Goal: Check status: Check status

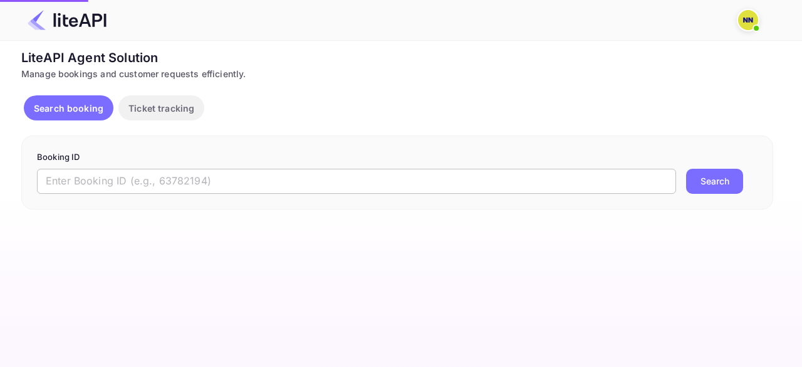
click at [78, 178] on input "text" at bounding box center [356, 181] width 639 height 25
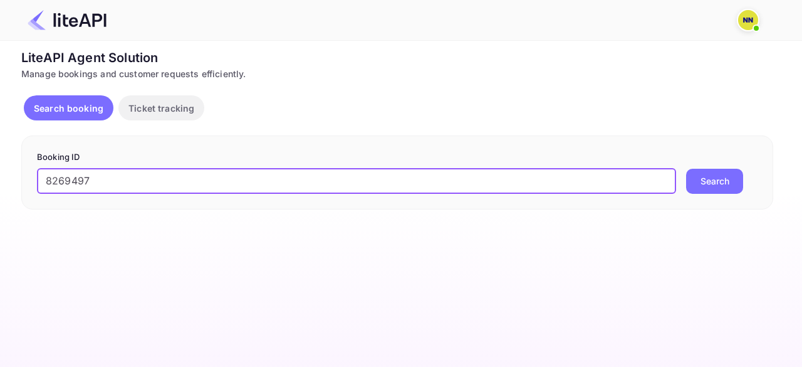
type input "8269497"
click at [702, 175] on button "Search" at bounding box center [714, 181] width 57 height 25
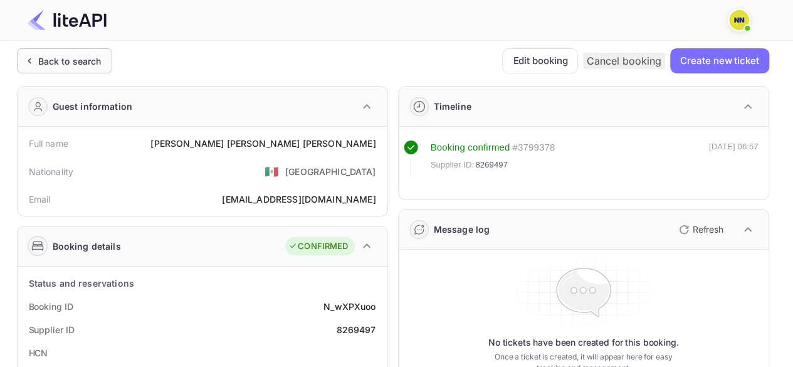
click at [65, 65] on div "Back to search" at bounding box center [69, 61] width 63 height 13
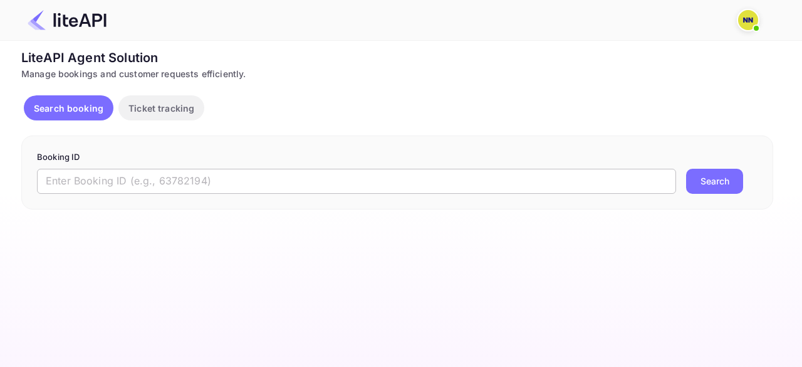
click at [170, 172] on input "text" at bounding box center [356, 181] width 639 height 25
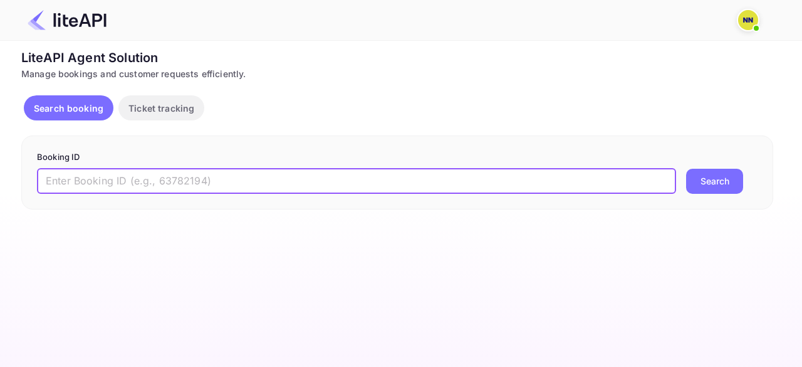
paste input "7791994"
click at [705, 180] on button "Search" at bounding box center [714, 181] width 57 height 25
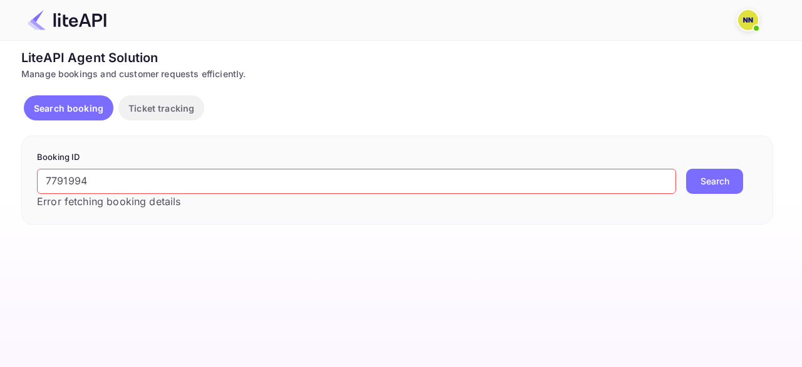
click at [90, 177] on input "7791994" at bounding box center [356, 181] width 639 height 25
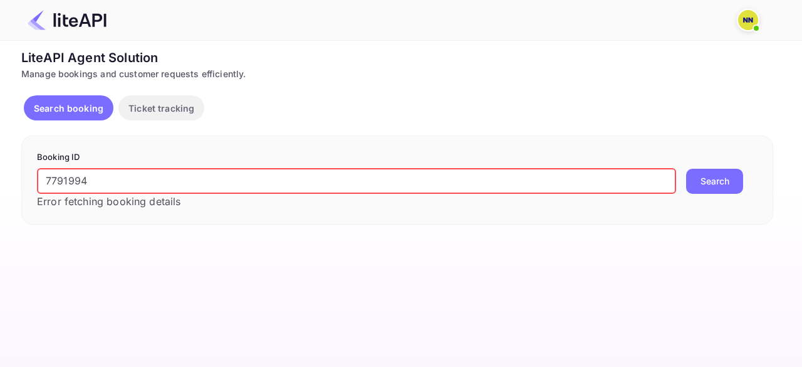
click at [90, 177] on input "7791994" at bounding box center [356, 181] width 639 height 25
paste input "173078"
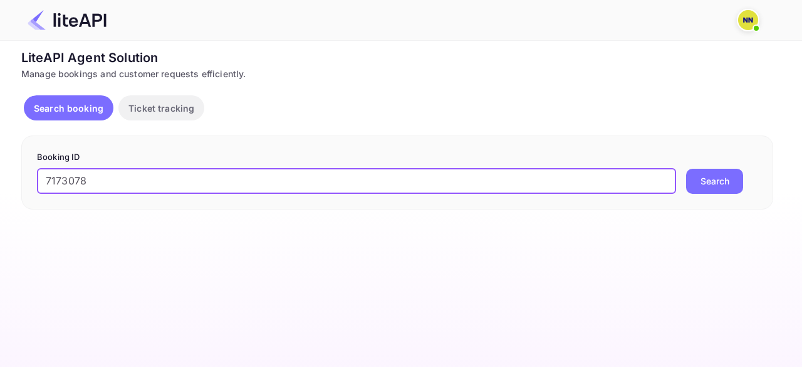
type input "7173078"
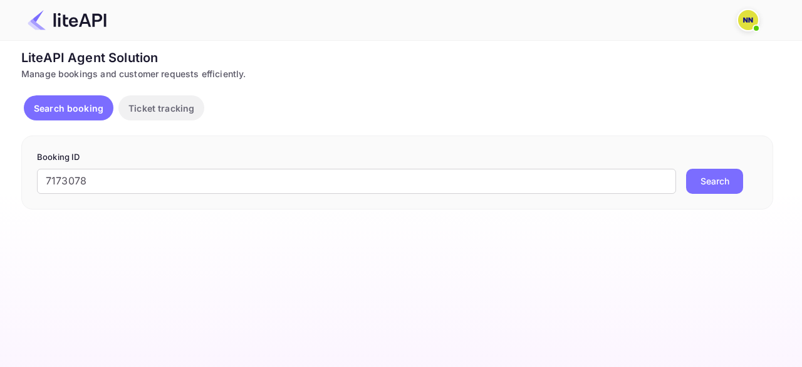
click at [725, 174] on button "Search" at bounding box center [714, 181] width 57 height 25
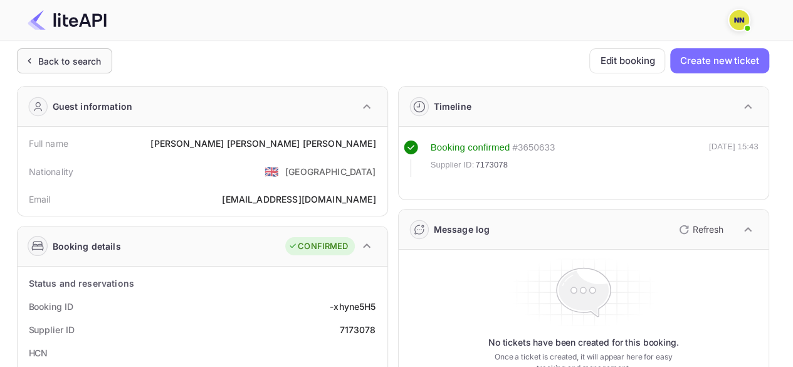
click at [51, 64] on div "Back to search" at bounding box center [69, 61] width 63 height 13
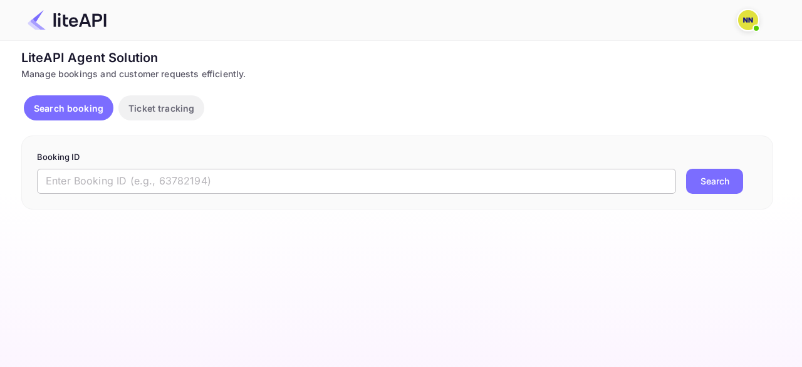
click at [154, 178] on input "text" at bounding box center [356, 181] width 639 height 25
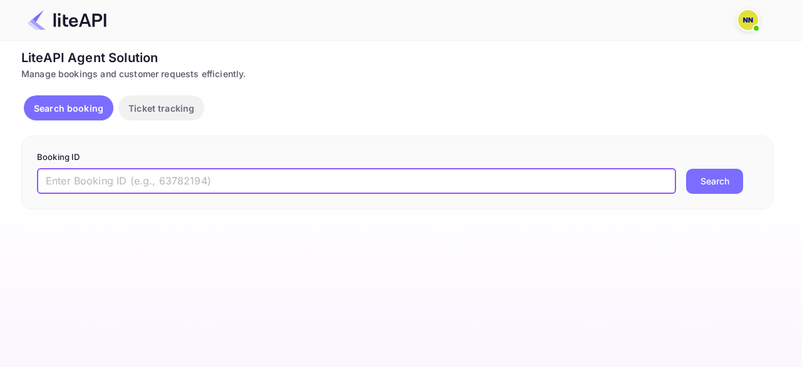
paste input "7981319"
type input "7981319"
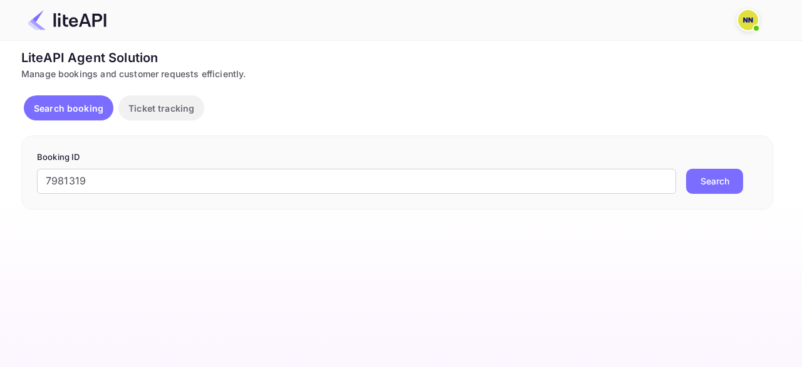
click at [710, 174] on button "Search" at bounding box center [714, 181] width 57 height 25
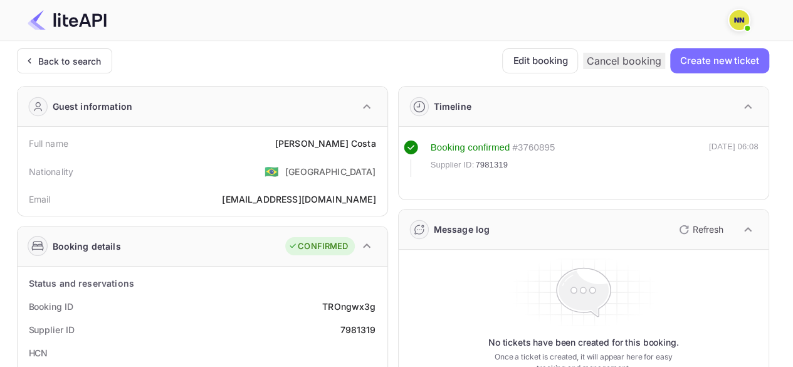
scroll to position [63, 0]
